Goal: Find contact information: Find contact information

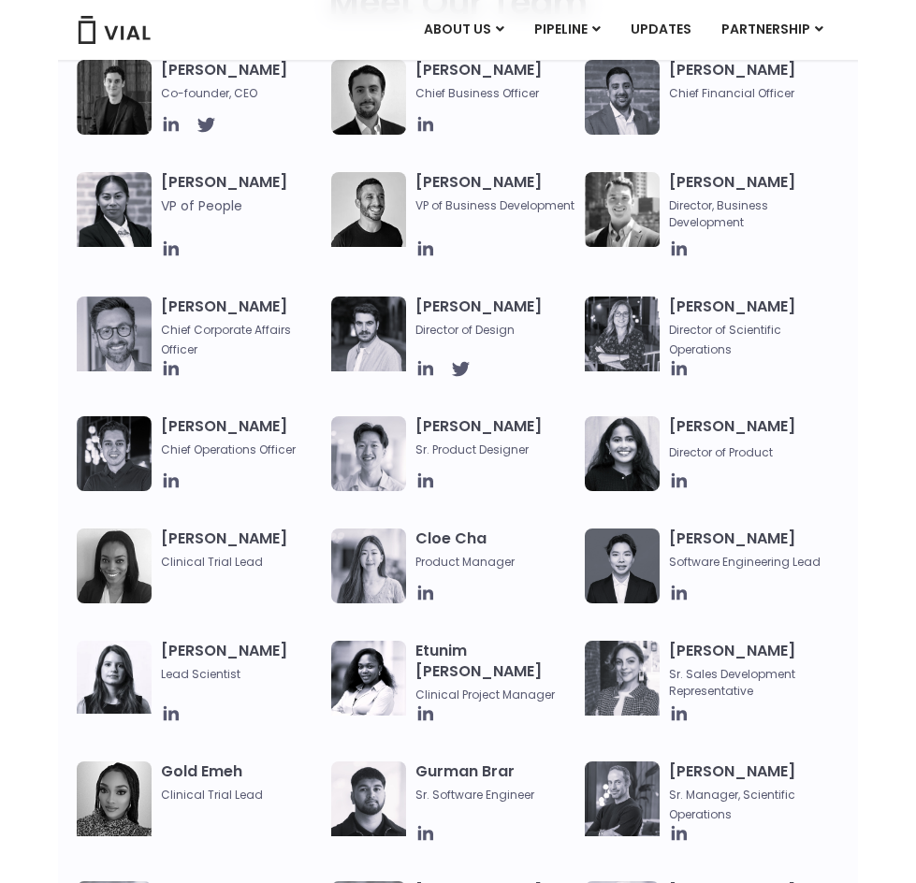
scroll to position [655, 0]
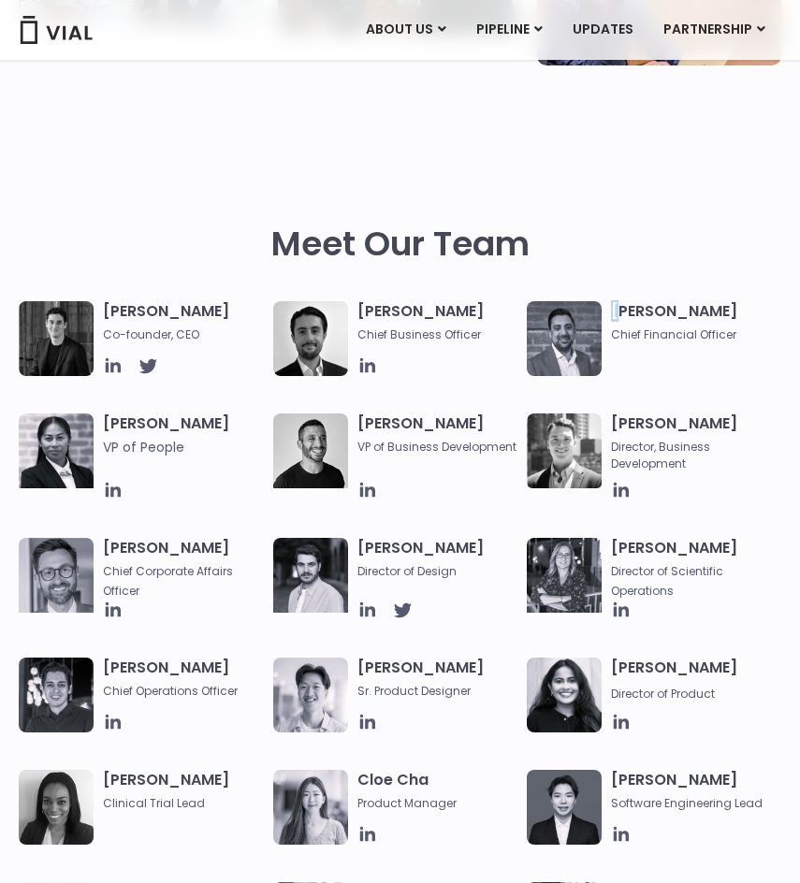
drag, startPoint x: 613, startPoint y: 311, endPoint x: 625, endPoint y: 314, distance: 12.5
click at [625, 314] on h3 "[PERSON_NAME] Chief Financial Officer" at bounding box center [691, 322] width 161 height 42
drag, startPoint x: 628, startPoint y: 315, endPoint x: 707, endPoint y: 353, distance: 87.0
click at [684, 325] on h3 "[PERSON_NAME] Chief Financial Officer" at bounding box center [691, 322] width 161 height 42
click at [708, 353] on div "[PERSON_NAME] Chief Financial Officer" at bounding box center [696, 338] width 170 height 75
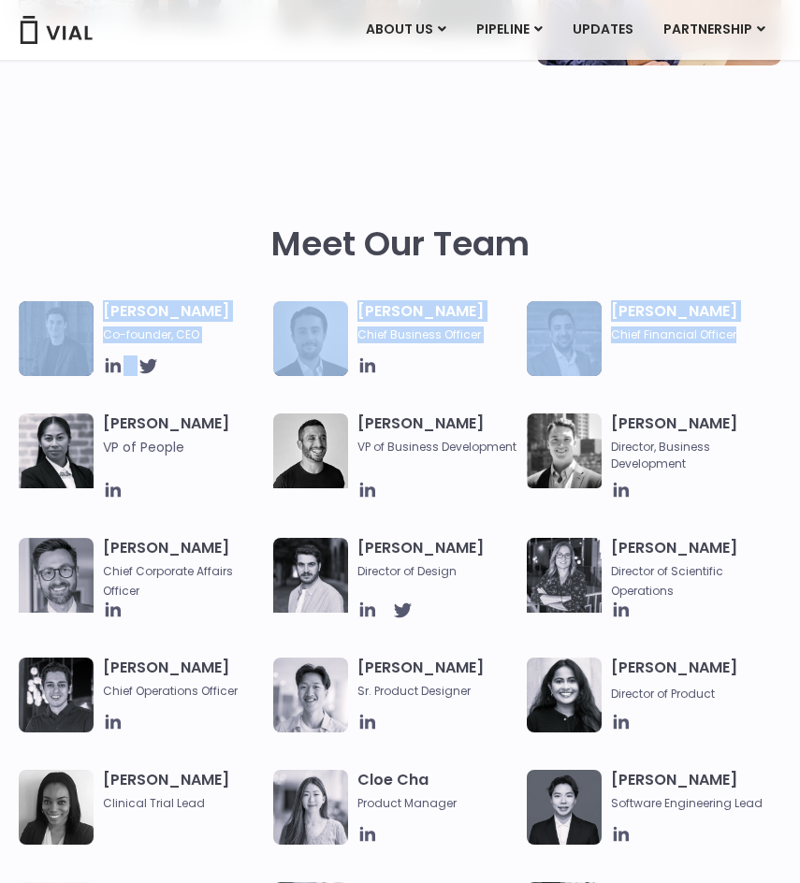
drag, startPoint x: 739, startPoint y: 336, endPoint x: 512, endPoint y: 260, distance: 239.5
click at [509, 257] on h2 "Meet Our Team" at bounding box center [400, 243] width 258 height 39
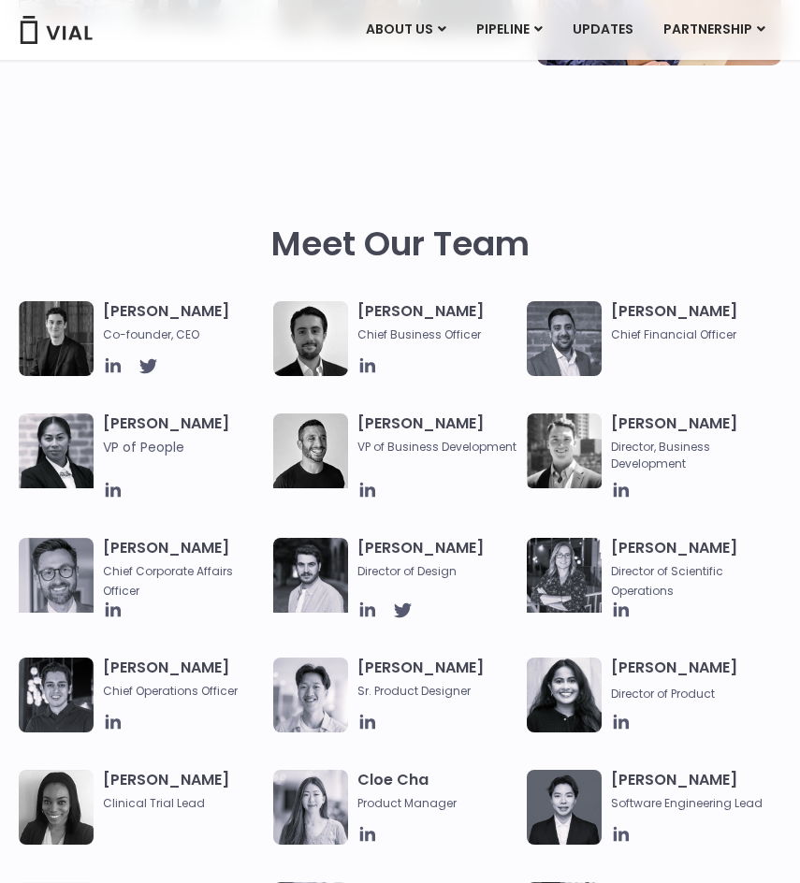
click at [454, 250] on h2 "Meet Our Team" at bounding box center [400, 243] width 258 height 39
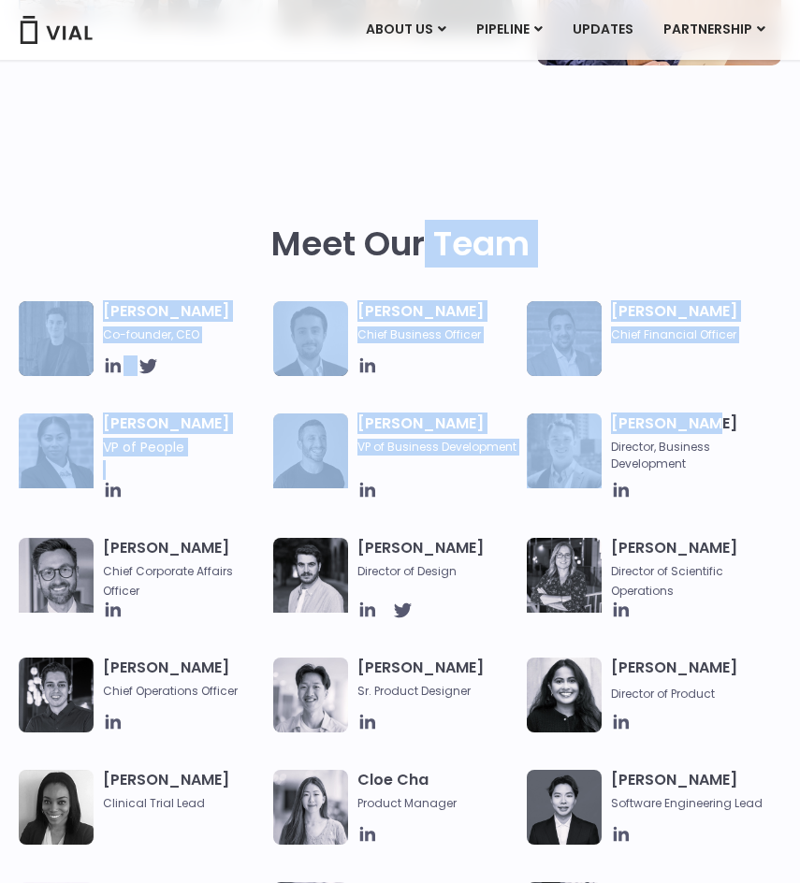
drag, startPoint x: 418, startPoint y: 249, endPoint x: 705, endPoint y: 375, distance: 313.6
click at [706, 368] on div "[PERSON_NAME] Chief Financial Officer" at bounding box center [696, 338] width 170 height 75
click at [681, 380] on div "[PERSON_NAME] Co-founder, CEO [PERSON_NAME] Chief Business Officer [PERSON_NAME…" at bounding box center [400, 591] width 762 height 581
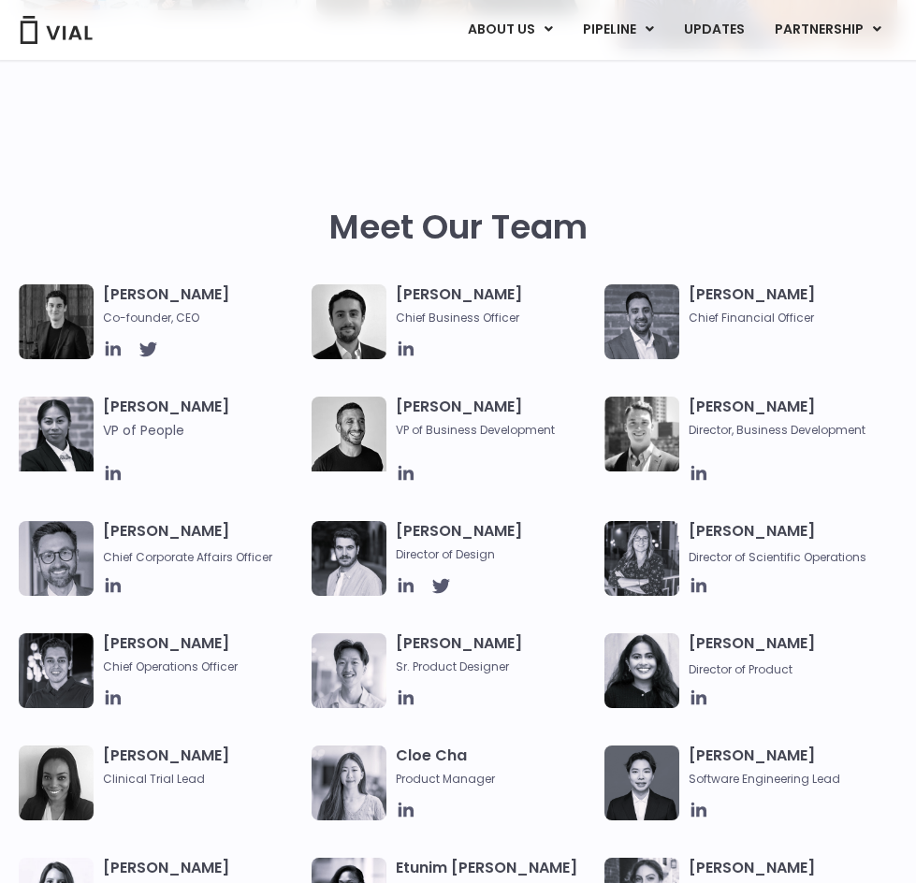
click at [759, 155] on div "Meet Our Team" at bounding box center [458, 217] width 878 height 133
